Goal: Task Accomplishment & Management: Use online tool/utility

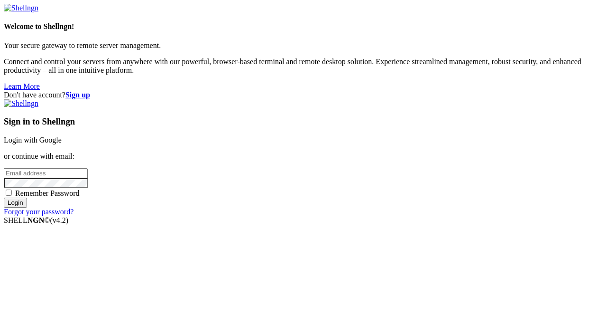
click at [62, 136] on link "Login with Google" at bounding box center [33, 140] width 58 height 8
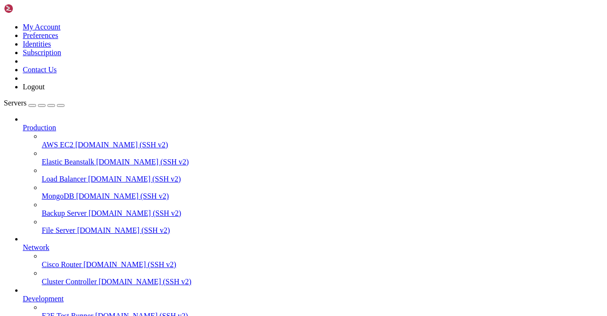
click at [106, 115] on div at bounding box center [313, 119] width 581 height 9
click at [23, 123] on icon at bounding box center [23, 123] width 0 height 0
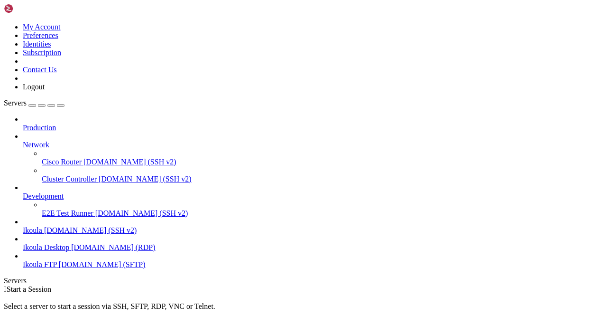
click at [23, 140] on icon at bounding box center [23, 140] width 0 height 0
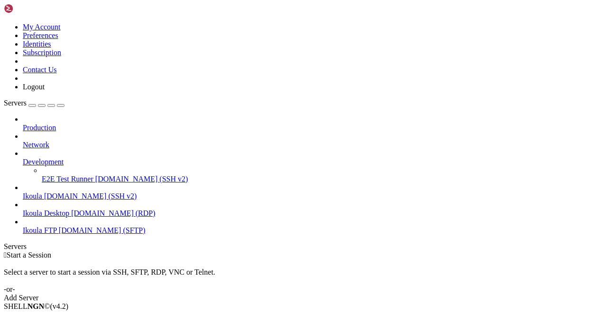
click at [23, 158] on icon at bounding box center [23, 158] width 0 height 0
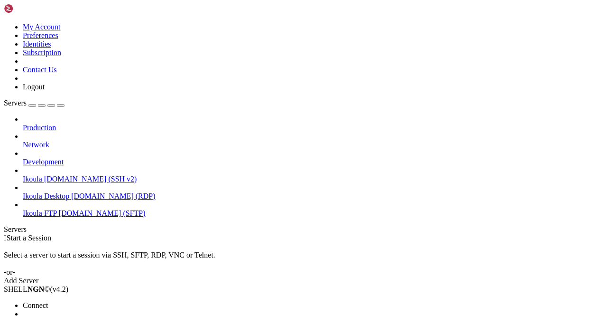
click at [48, 301] on span "Connect" at bounding box center [35, 305] width 25 height 8
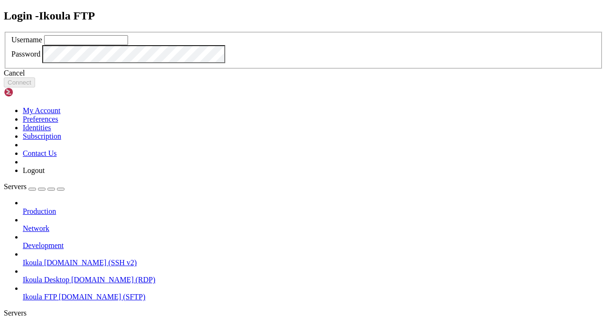
click at [128, 45] on input "text" at bounding box center [86, 40] width 84 height 10
type input "plb"
click at [35, 87] on button "Connect" at bounding box center [19, 82] width 31 height 10
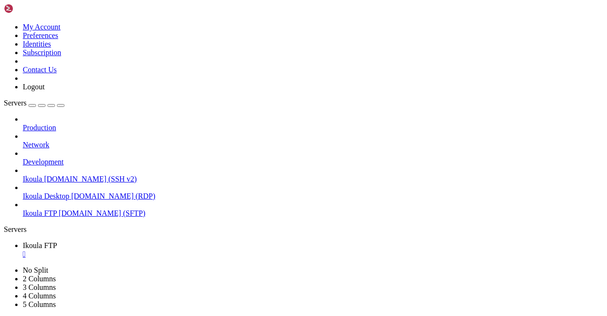
scroll to position [242, 0]
click at [43, 315] on span " Documents" at bounding box center [23, 321] width 37 height 8
type input "/home/plb/Documents"
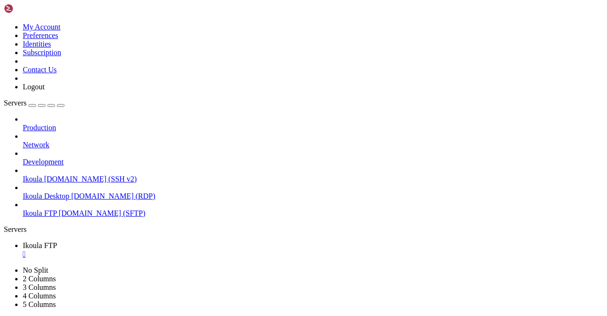
scroll to position [0, 0]
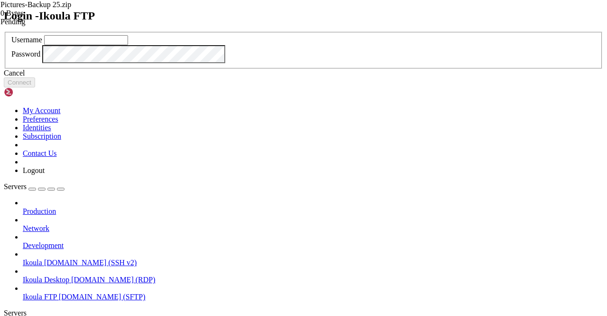
click at [128, 45] on input "text" at bounding box center [86, 40] width 84 height 10
type input "plb"
click at [35, 87] on button "Connect" at bounding box center [19, 82] width 31 height 10
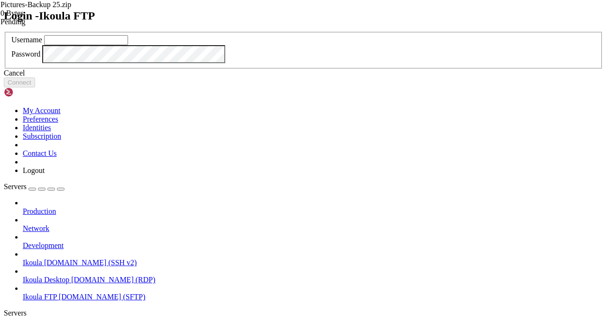
click at [128, 45] on input "text" at bounding box center [86, 40] width 84 height 10
type input "plb"
click at [35, 87] on button "Connect" at bounding box center [19, 82] width 31 height 10
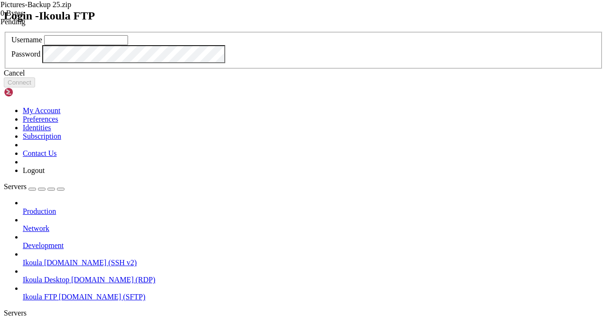
click at [128, 45] on input "text" at bounding box center [86, 40] width 84 height 10
type input "plb"
click at [35, 87] on button "Connect" at bounding box center [19, 82] width 31 height 10
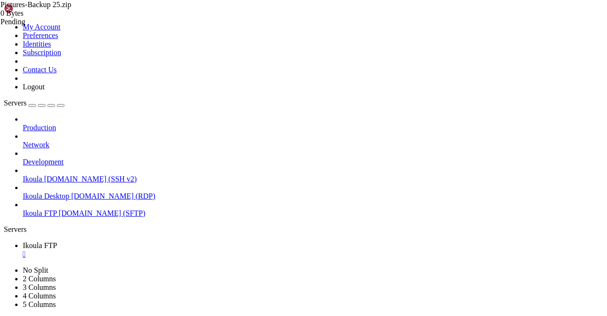
click at [75, 175] on span "[DOMAIN_NAME] (SSH v2)" at bounding box center [90, 179] width 93 height 8
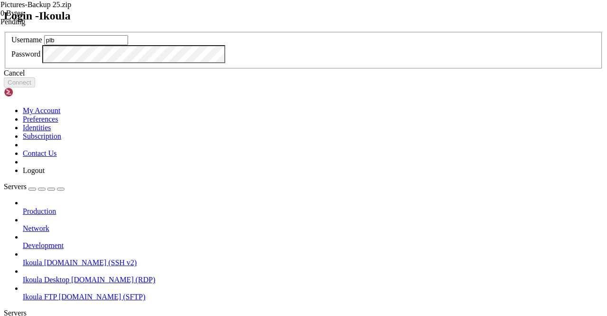
type input "plb"
click at [35, 87] on button "Connect" at bounding box center [19, 82] width 31 height 10
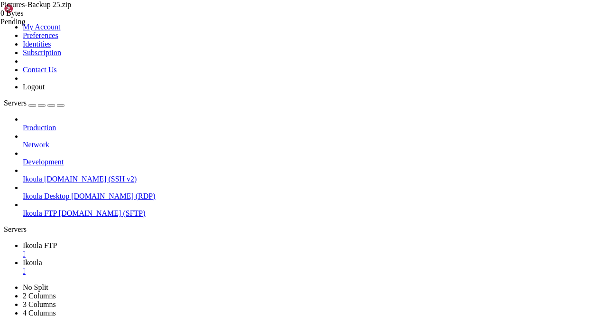
scroll to position [1766, 0]
click at [57, 241] on span "Ikoula FTP" at bounding box center [40, 245] width 34 height 8
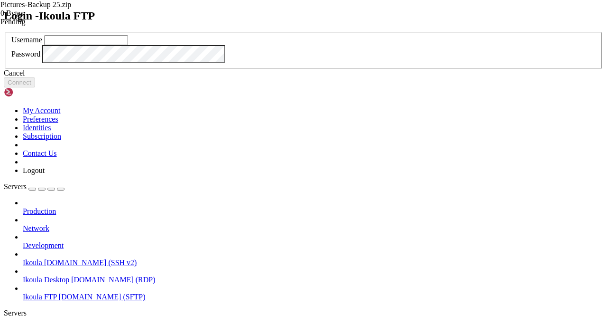
click at [128, 45] on input "text" at bounding box center [86, 40] width 84 height 10
type input "plb"
click at [35, 87] on button "Connect" at bounding box center [19, 82] width 31 height 10
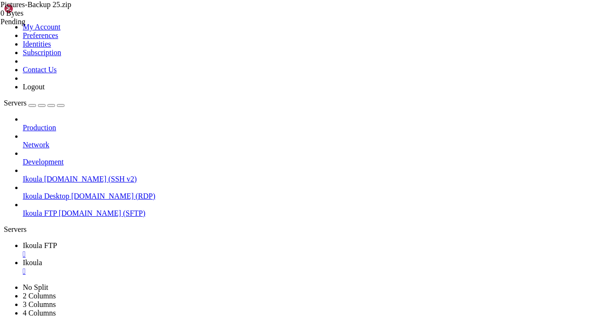
click at [175, 250] on div "" at bounding box center [313, 254] width 581 height 9
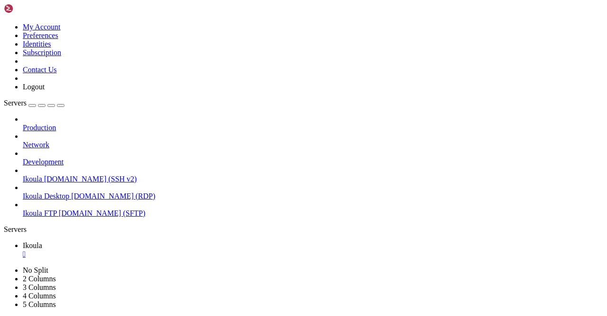
click at [166, 241] on link "Ikoula " at bounding box center [313, 249] width 581 height 17
click at [163, 250] on div "" at bounding box center [313, 254] width 581 height 9
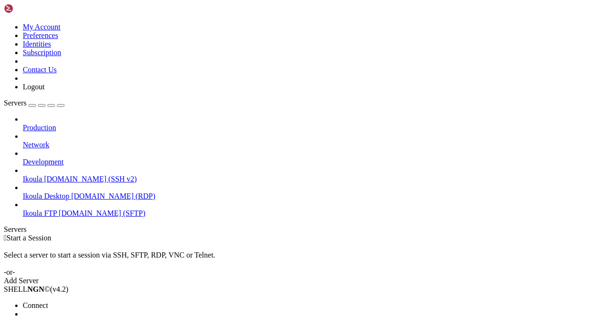
click at [48, 301] on span "Connect" at bounding box center [35, 305] width 25 height 8
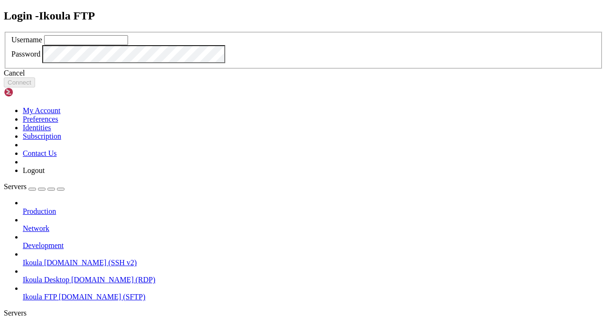
click at [128, 45] on input "text" at bounding box center [86, 40] width 84 height 10
type input "plb"
click at [35, 87] on button "Connect" at bounding box center [19, 82] width 31 height 10
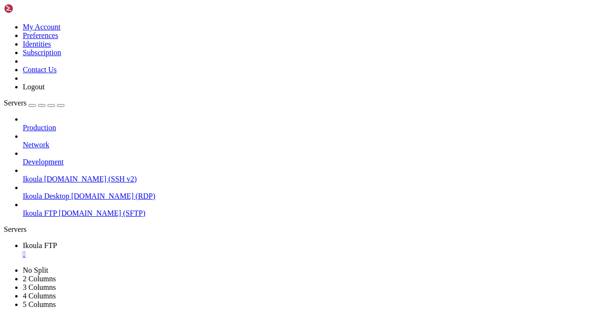
scroll to position [209, 0]
click at [43, 315] on span " Documents" at bounding box center [23, 321] width 37 height 8
type input "/home/plb/Documents"
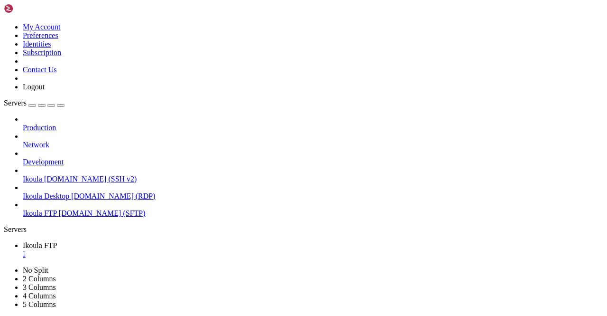
scroll to position [0, 0]
